Goal: Task Accomplishment & Management: Manage account settings

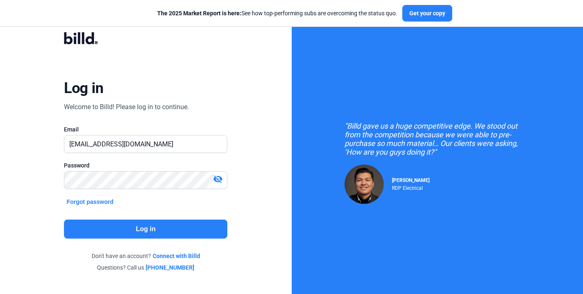
click at [159, 226] on button "Log in" at bounding box center [146, 228] width 164 height 19
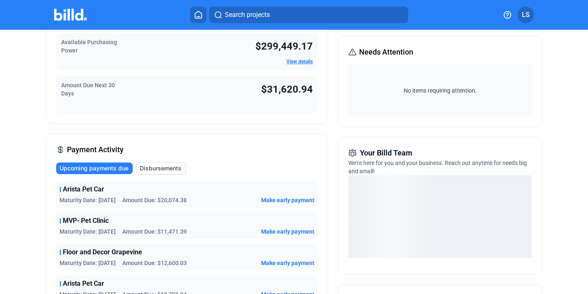
scroll to position [104, 0]
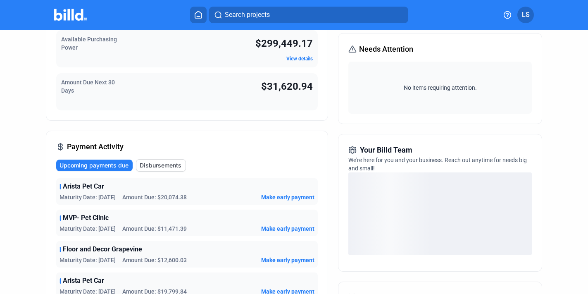
click at [115, 223] on div "MVP- Pet Clinic Maturity Date: [DATE] Amount Due: $11,471.39 Make early payment" at bounding box center [186, 222] width 261 height 26
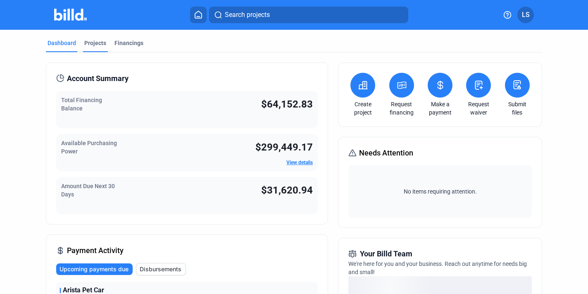
click at [95, 45] on div "Projects" at bounding box center [95, 43] width 22 height 8
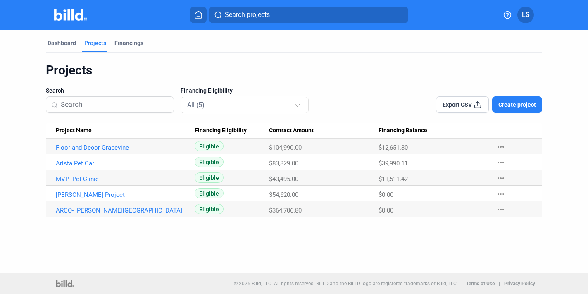
click at [92, 180] on link "MVP- Pet Clinic" at bounding box center [121, 178] width 131 height 7
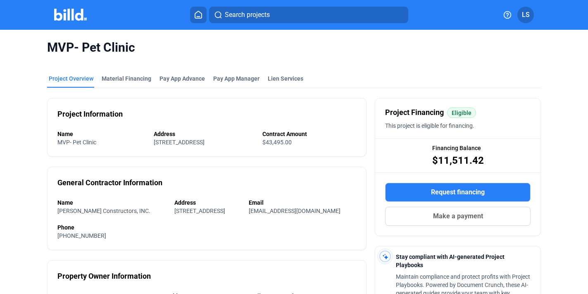
scroll to position [8, 0]
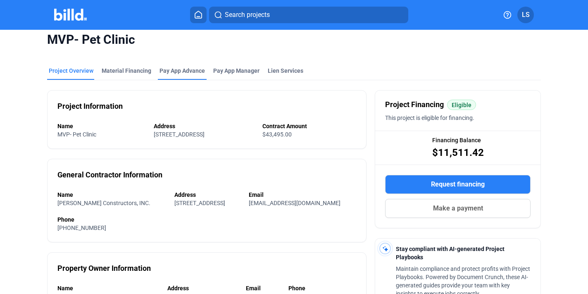
click at [162, 72] on div "Pay App Advance" at bounding box center [181, 70] width 45 height 8
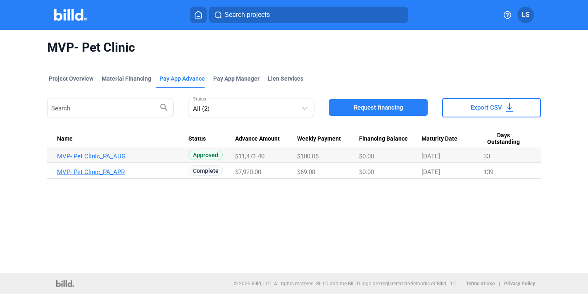
click at [115, 173] on link "MVP- Pet Clinic_PA_APR" at bounding box center [122, 171] width 131 height 7
